Goal: Task Accomplishment & Management: Manage account settings

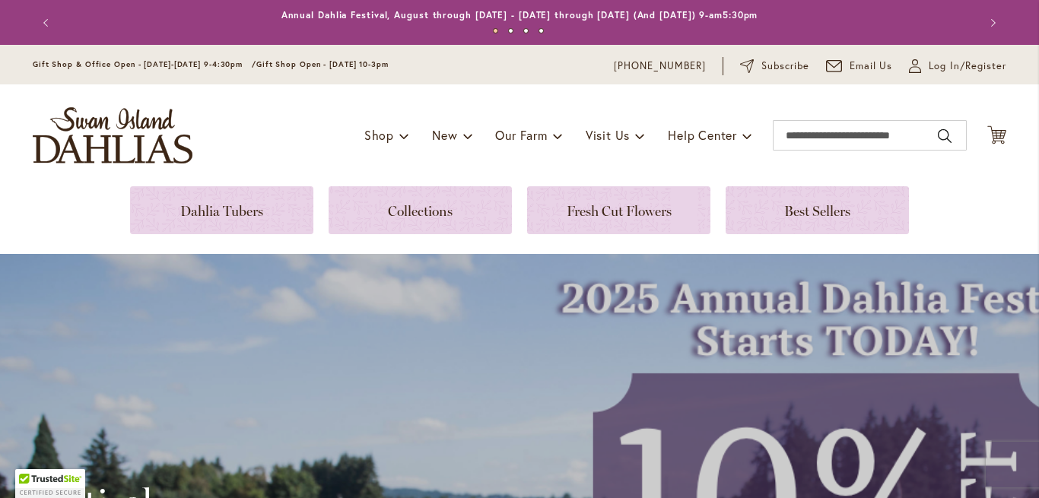
click at [967, 59] on span "Log In/Register" at bounding box center [968, 66] width 78 height 15
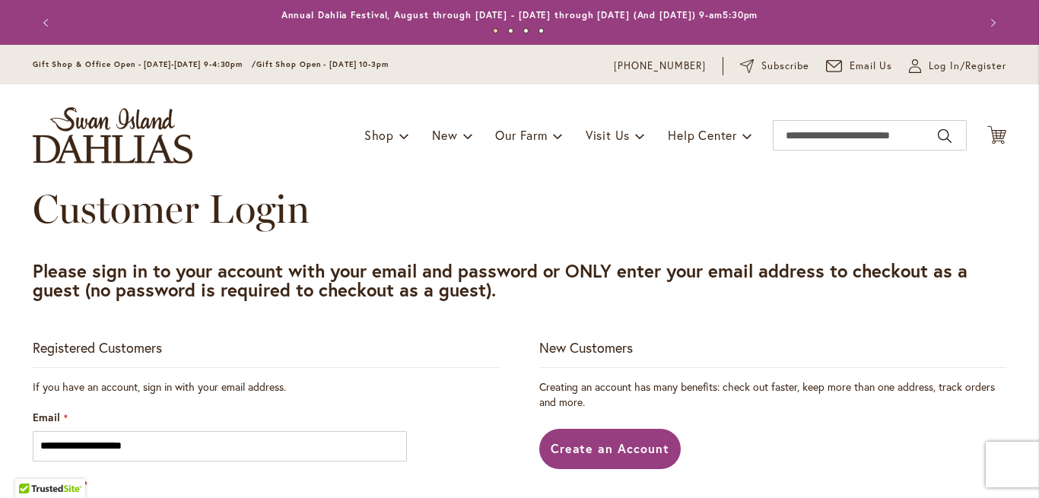
scroll to position [284, 0]
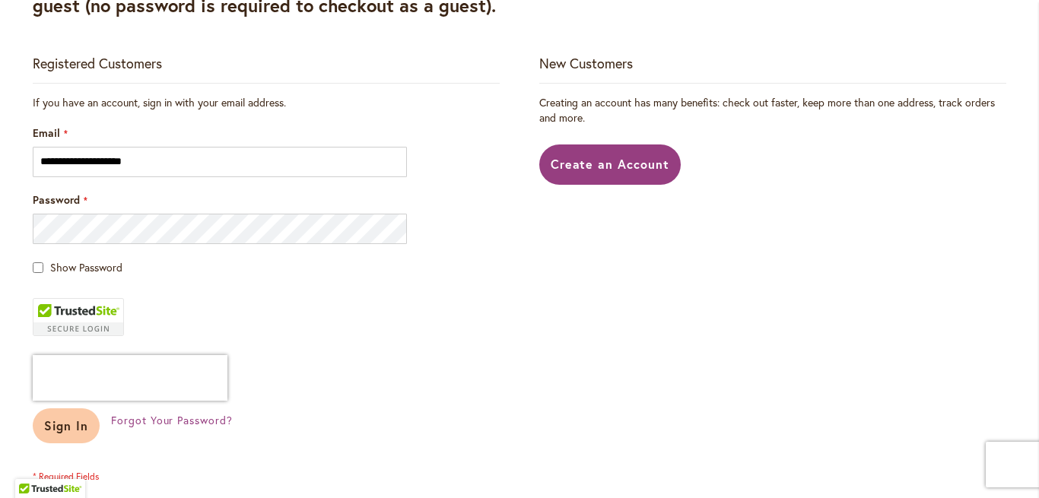
click at [69, 419] on span "Sign In" at bounding box center [66, 426] width 44 height 16
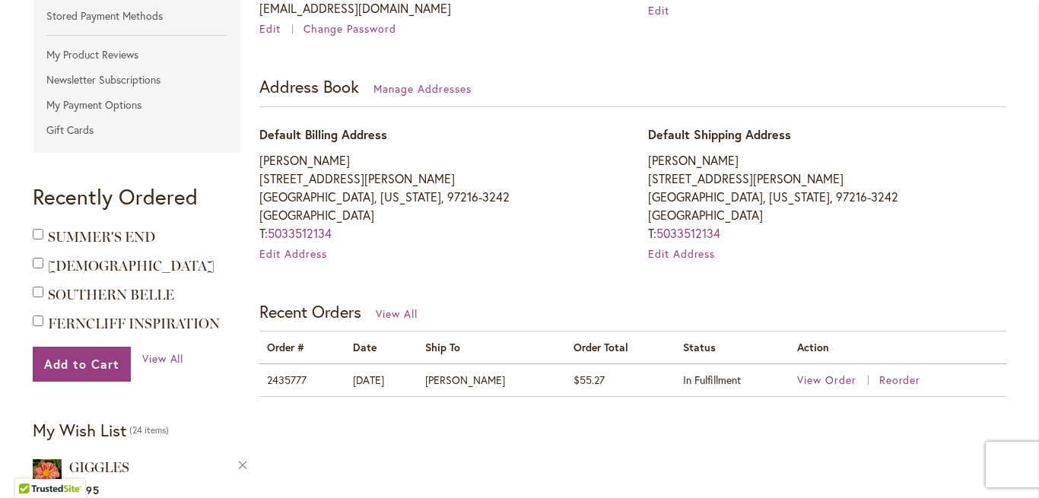
scroll to position [370, 0]
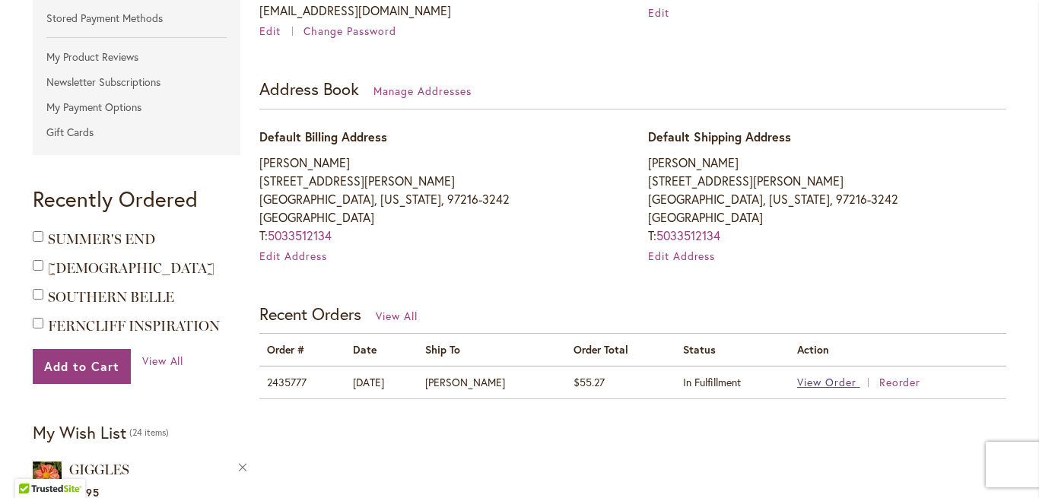
click at [826, 386] on span "View Order" at bounding box center [826, 382] width 59 height 14
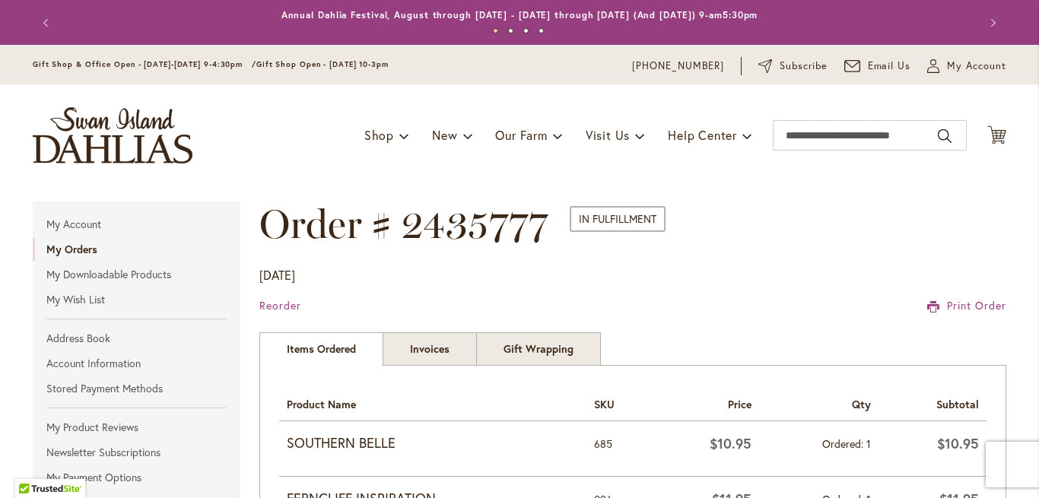
click at [996, 38] on button "Next" at bounding box center [991, 23] width 30 height 30
click at [953, 64] on span "My Account" at bounding box center [976, 66] width 59 height 15
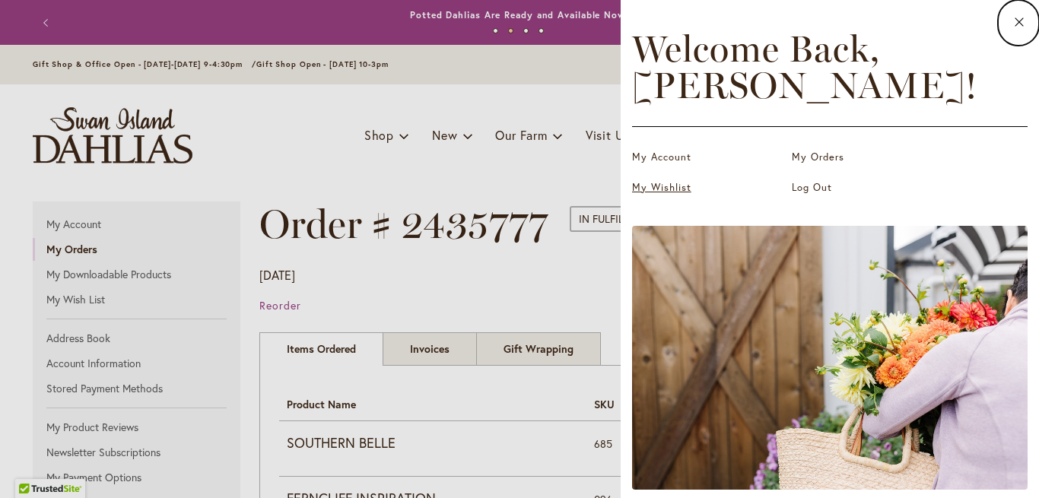
click at [656, 180] on link "My Wishlist" at bounding box center [708, 187] width 152 height 15
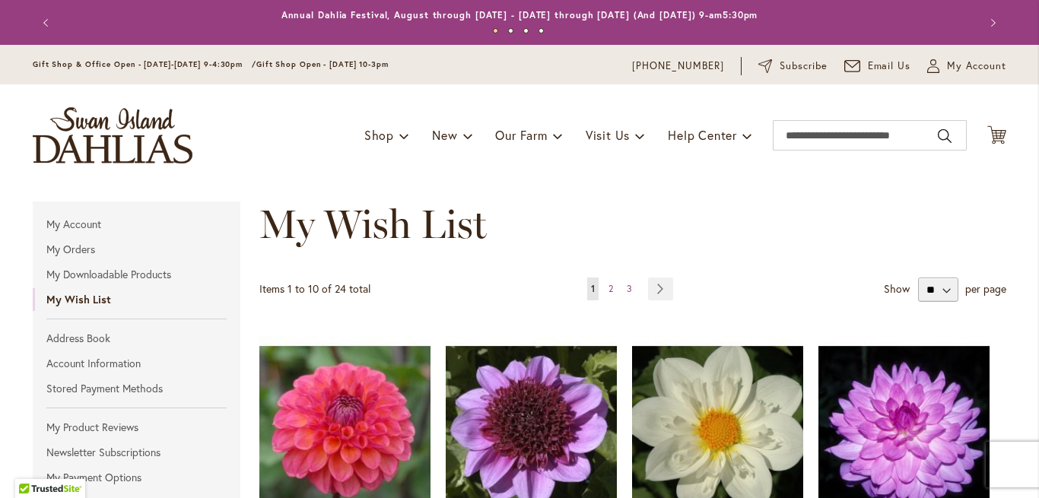
scroll to position [283, 0]
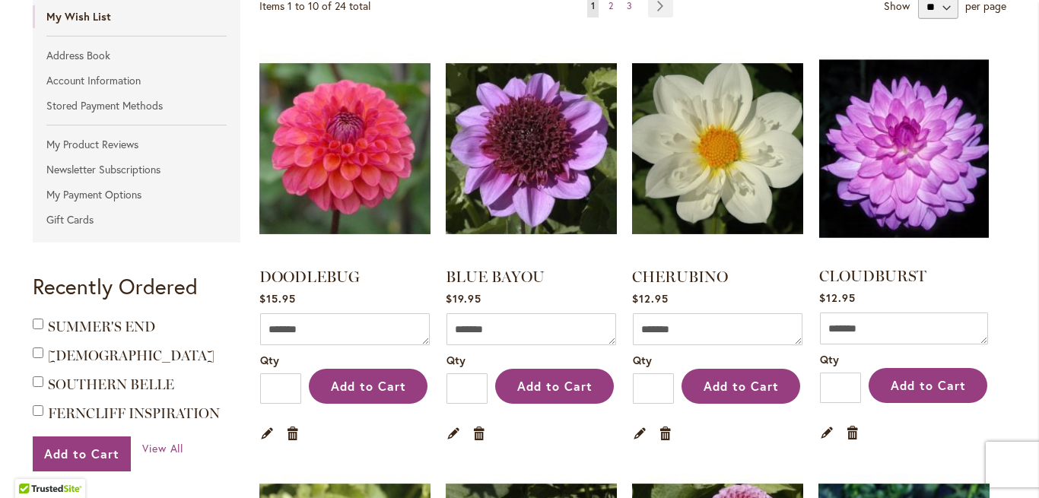
click at [895, 184] on img at bounding box center [904, 148] width 178 height 223
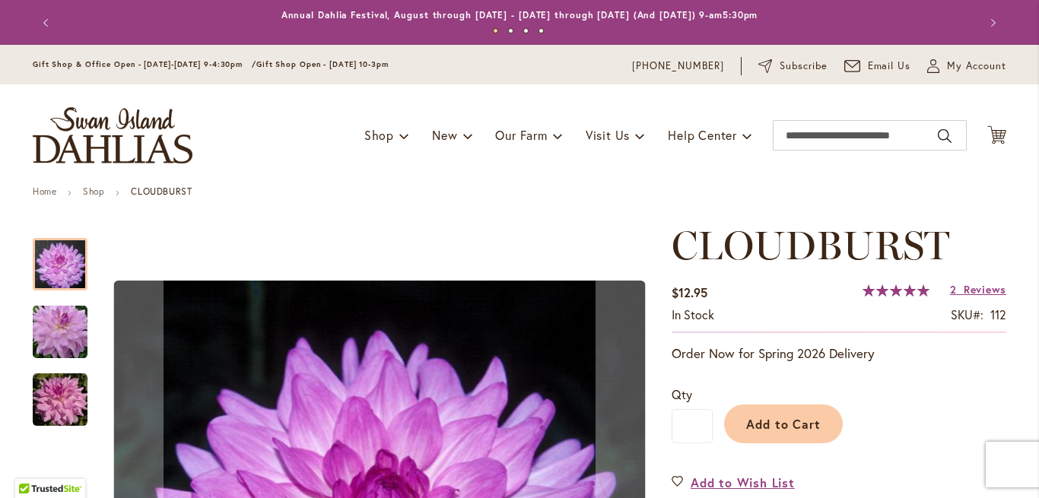
scroll to position [314, 0]
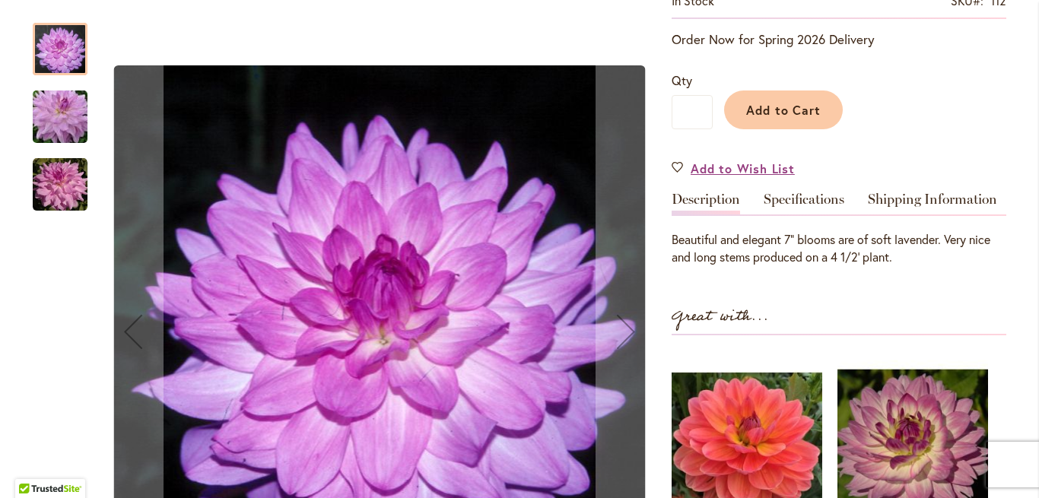
click at [56, 122] on img "Cloudburst" at bounding box center [60, 117] width 110 height 73
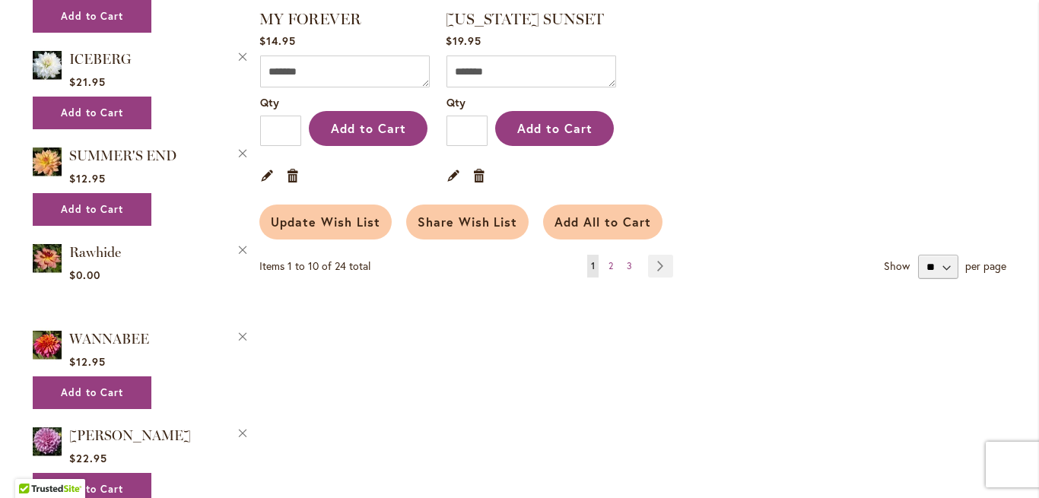
scroll to position [1393, 0]
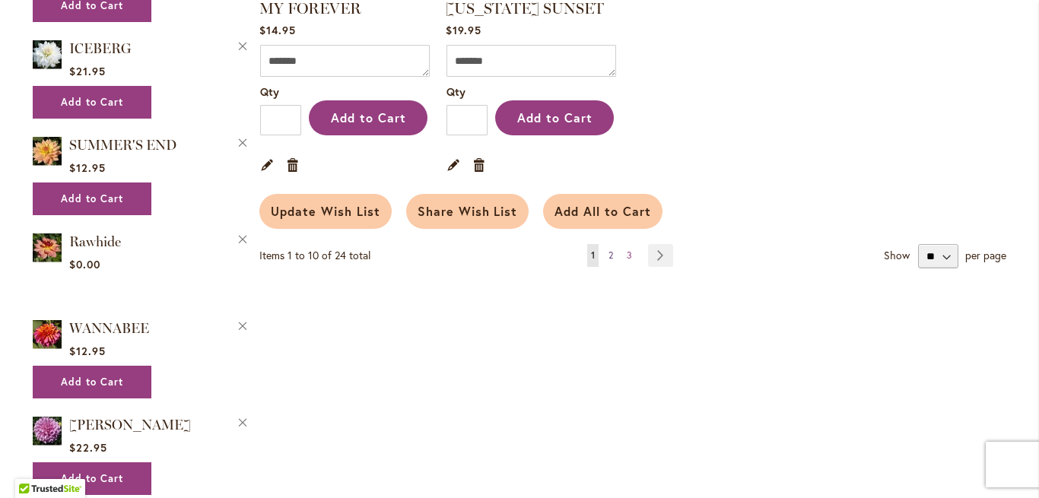
click at [612, 256] on span "2" at bounding box center [611, 254] width 5 height 11
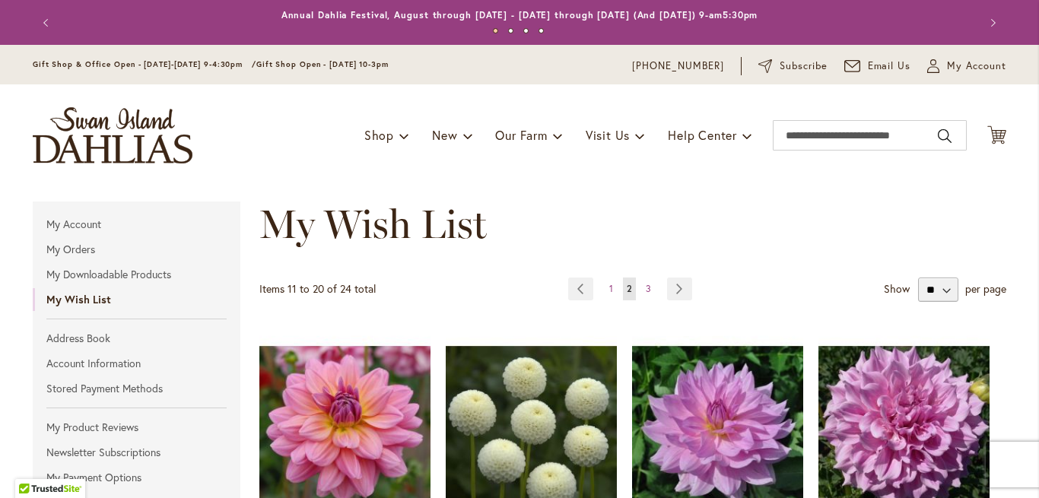
scroll to position [272, 0]
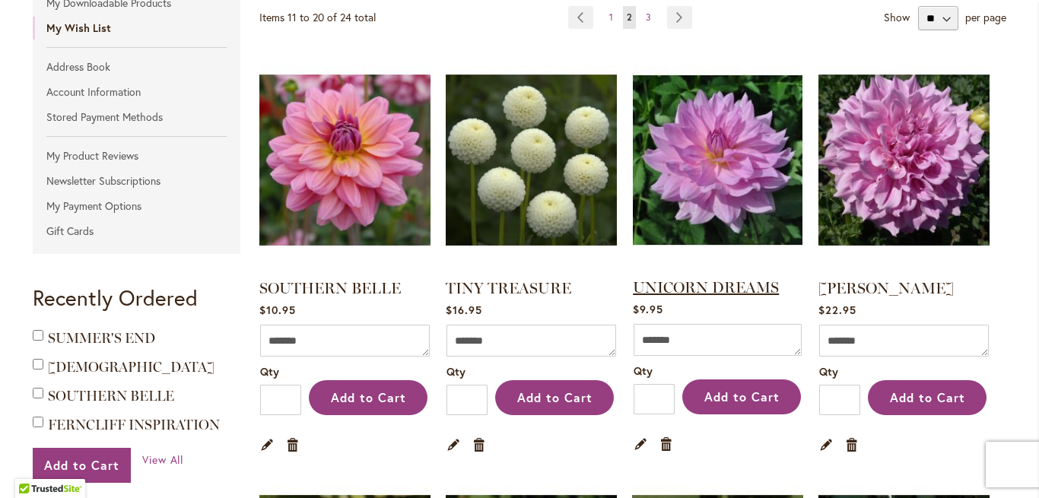
click at [713, 286] on link "UNICORN DREAMS" at bounding box center [706, 287] width 146 height 18
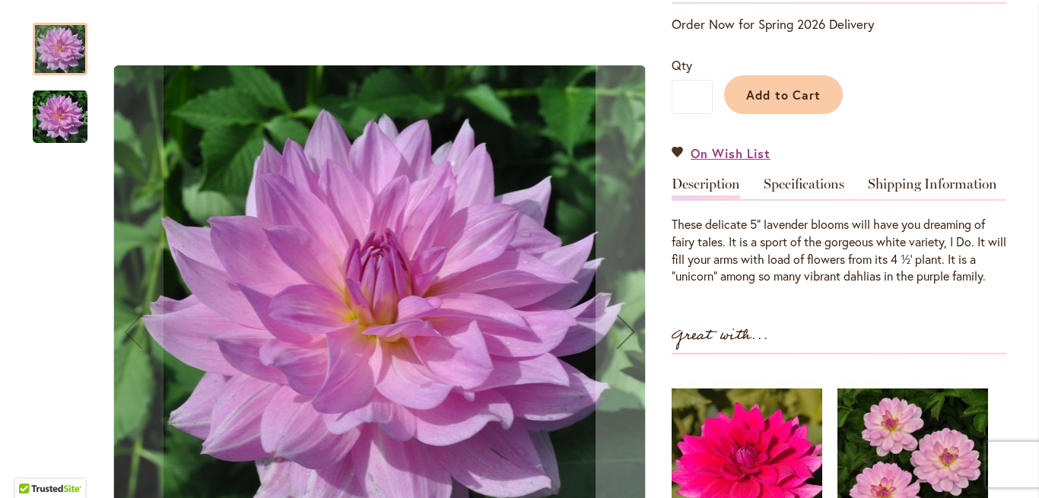
scroll to position [368, 0]
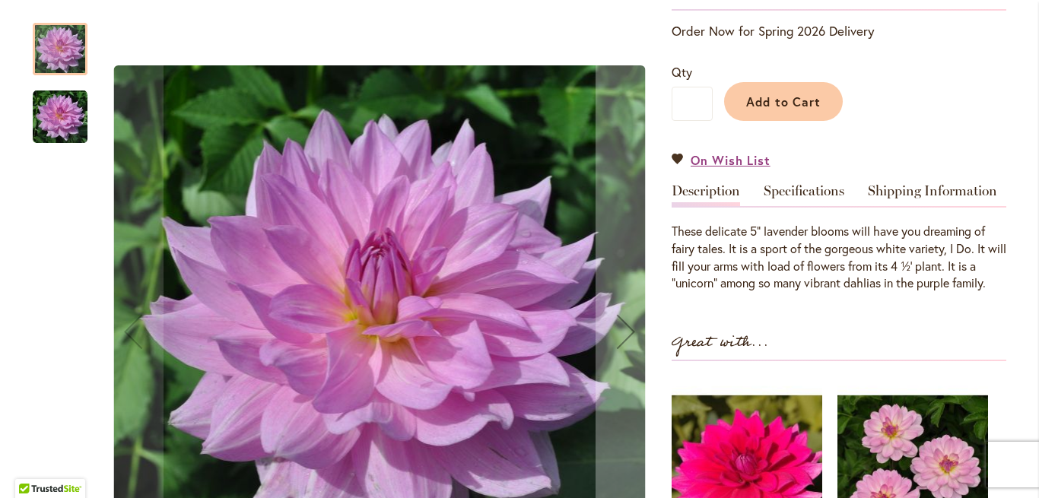
click at [63, 126] on img "UNICORN DREAMS" at bounding box center [60, 117] width 55 height 55
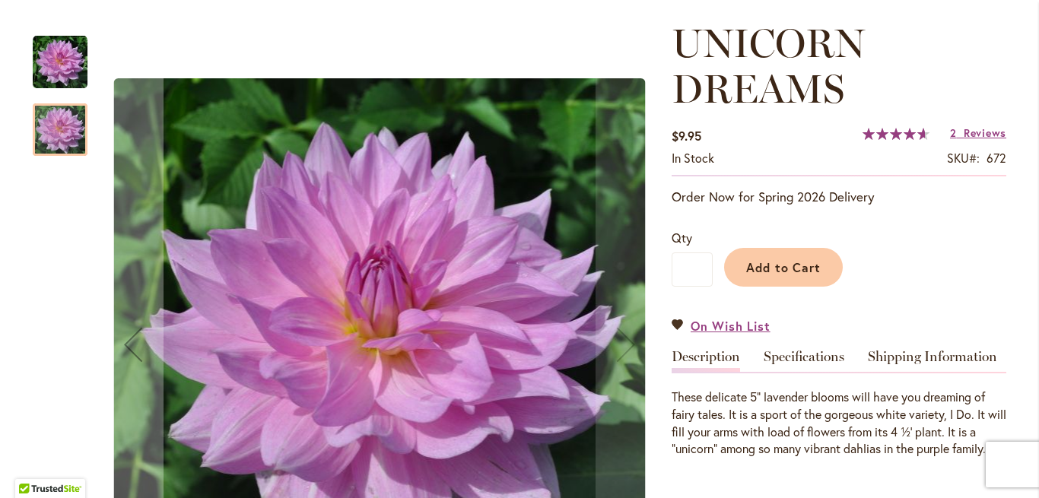
scroll to position [182, 0]
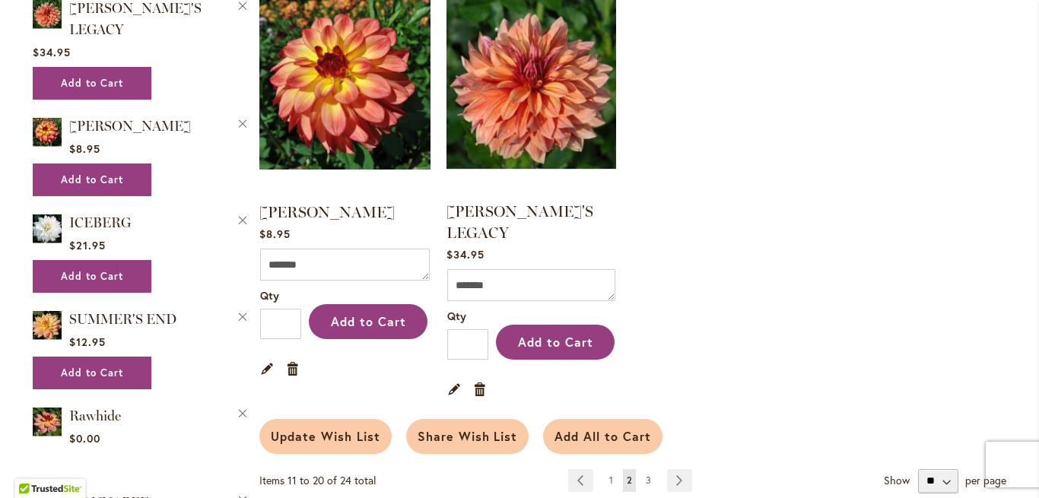
scroll to position [1222, 0]
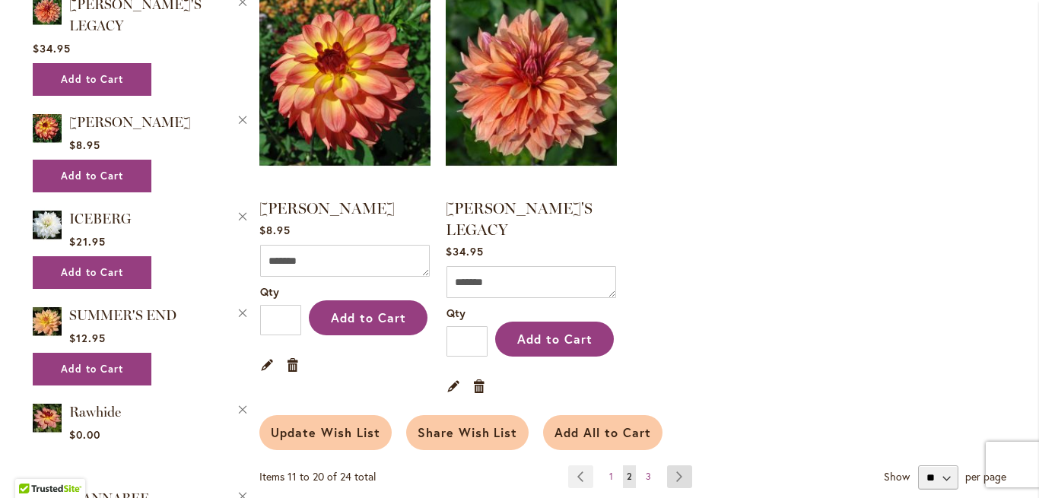
click at [673, 466] on link "Page Next" at bounding box center [679, 477] width 25 height 23
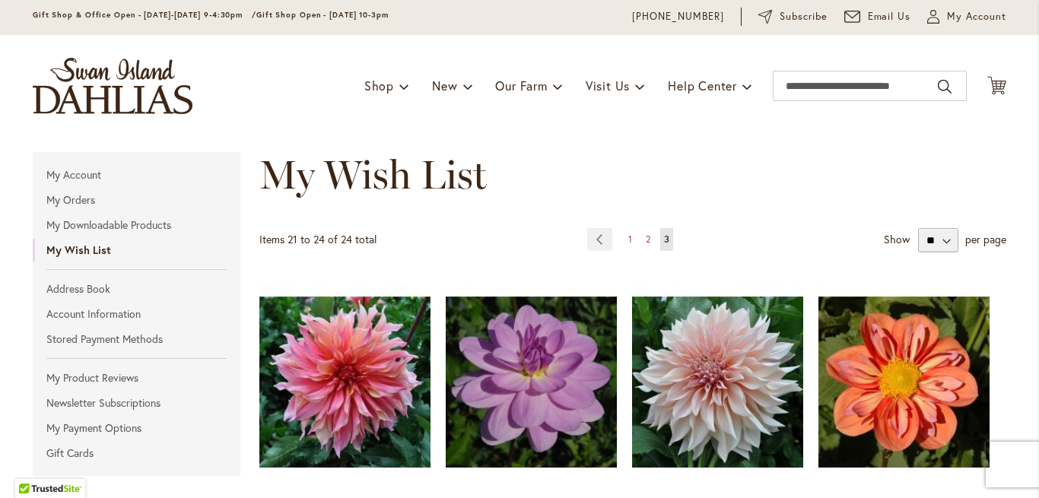
scroll to position [376, 0]
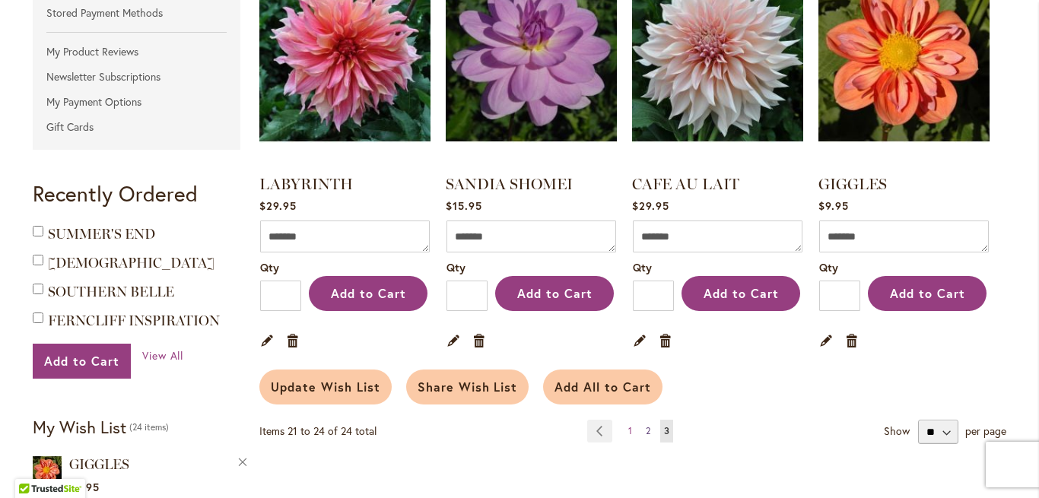
click at [644, 435] on link "Page 2" at bounding box center [648, 431] width 12 height 23
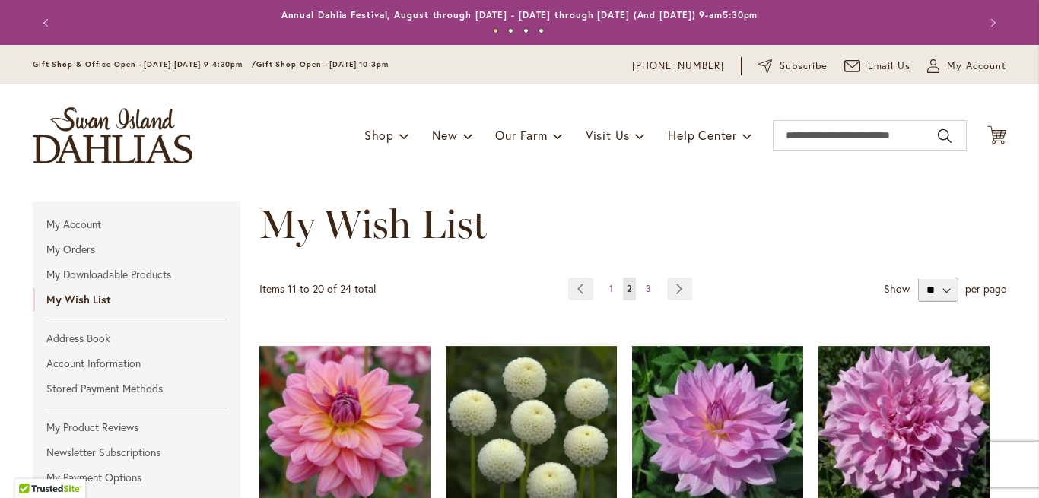
scroll to position [269, 0]
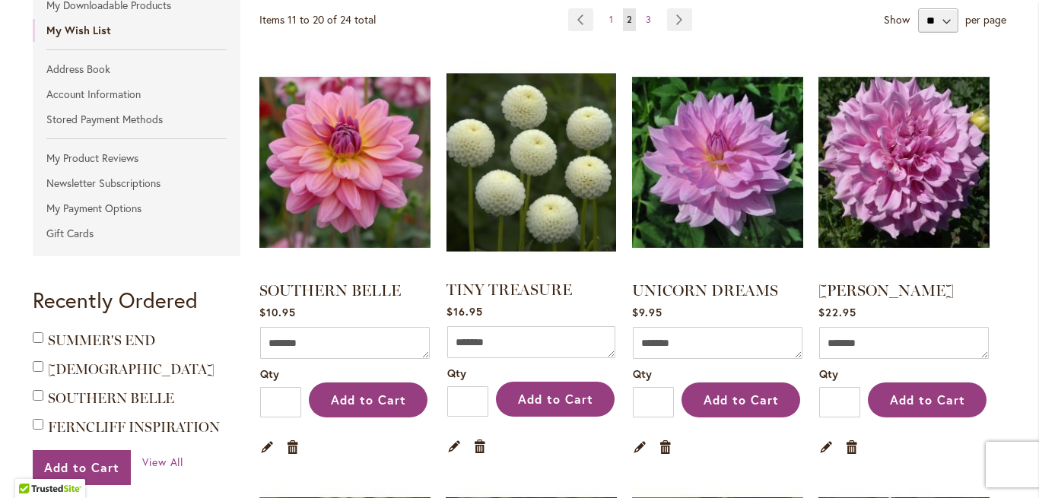
click at [523, 146] on img at bounding box center [532, 162] width 178 height 223
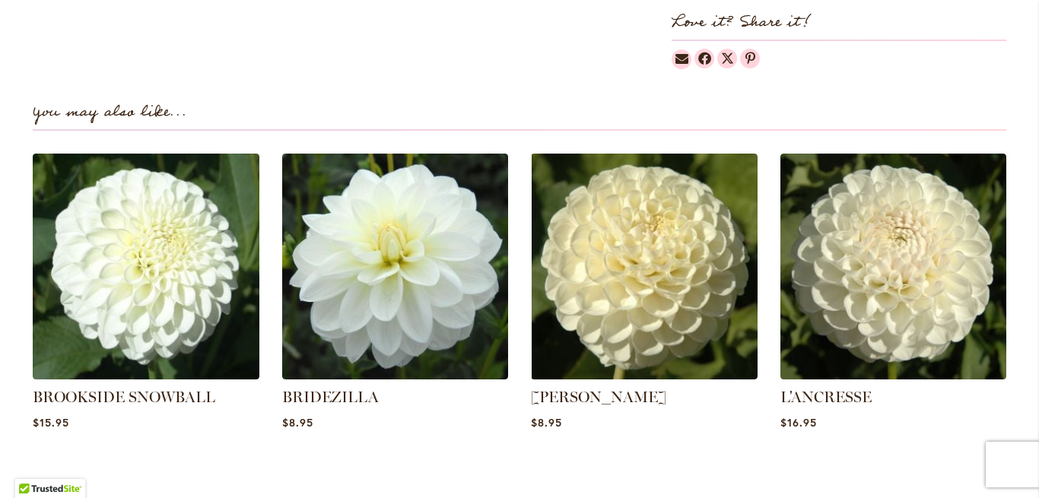
scroll to position [993, 0]
